Goal: Information Seeking & Learning: Learn about a topic

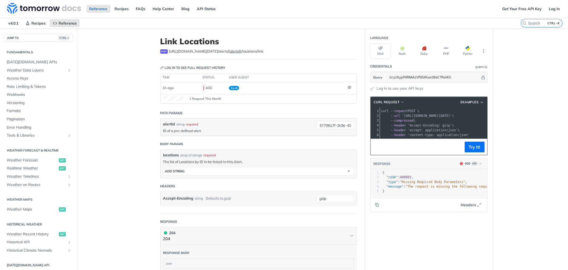
scroll to position [84, 0]
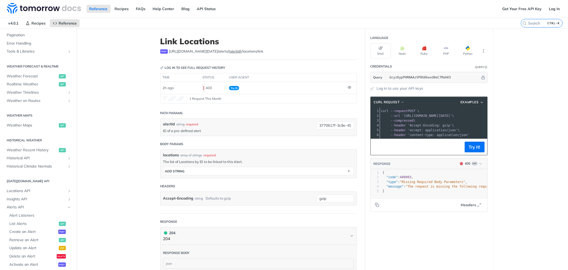
click at [523, 25] on label "CTRL-K" at bounding box center [542, 23] width 42 height 9
click at [523, 25] on input "CTRL-K" at bounding box center [535, 23] width 54 height 5
paste input "x-[DATE]-signature"
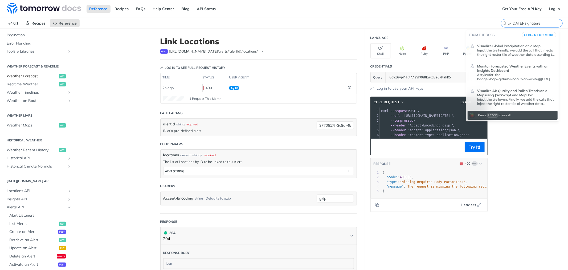
type input "x-[DATE]-signature"
click at [23, 76] on span "Weather Forecast" at bounding box center [32, 76] width 51 height 5
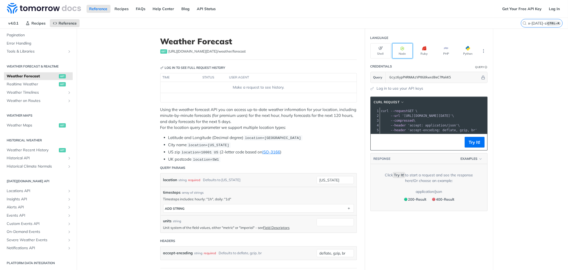
click at [402, 45] on button "Node" at bounding box center [402, 50] width 21 height 15
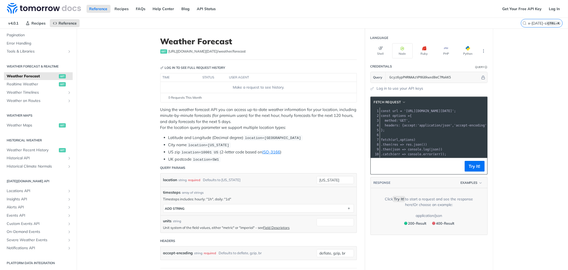
drag, startPoint x: 418, startPoint y: 163, endPoint x: 430, endPoint y: 163, distance: 12.0
click at [430, 163] on footer "Try It!" at bounding box center [429, 166] width 117 height 16
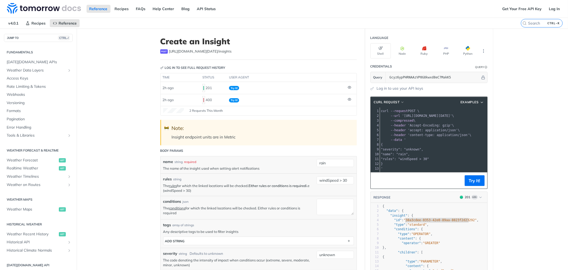
scroll to position [166, 0]
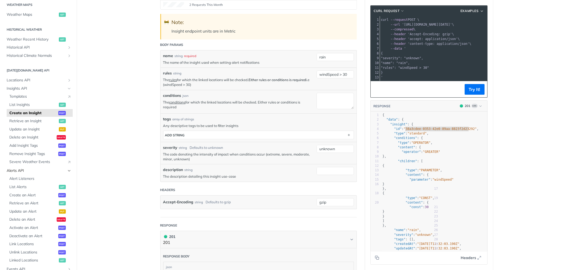
click at [67, 170] on icon "Hide subpages for Alerts API" at bounding box center [69, 170] width 4 height 4
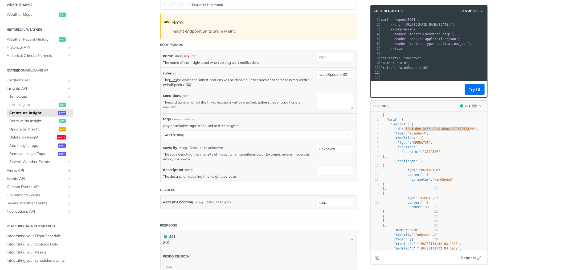
click at [67, 170] on icon "Show subpages for Alerts API" at bounding box center [69, 170] width 4 height 4
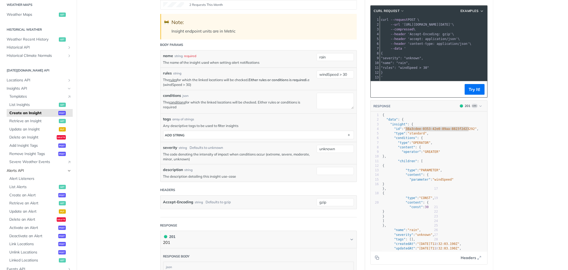
click at [67, 170] on icon "Hide subpages for Alerts API" at bounding box center [69, 170] width 4 height 4
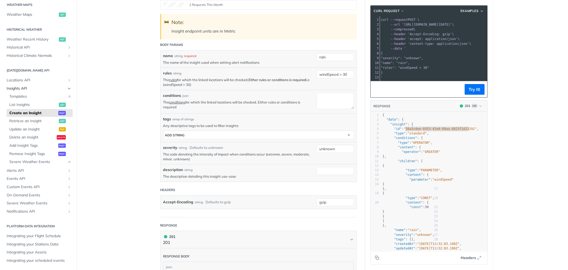
click at [67, 88] on icon "Hide subpages for Insights API" at bounding box center [69, 88] width 4 height 4
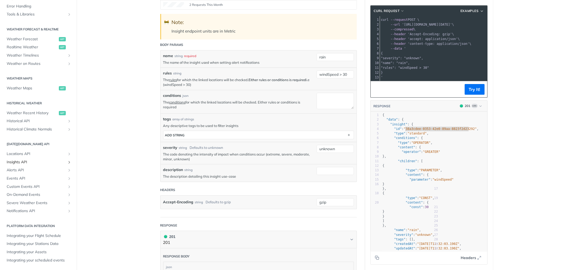
scroll to position [92, 0]
click at [67, 177] on icon "Show subpages for Events API" at bounding box center [69, 178] width 4 height 4
click at [28, 189] on span "Retrieve Events (Basic)" at bounding box center [29, 186] width 41 height 5
